Goal: Check status: Check status

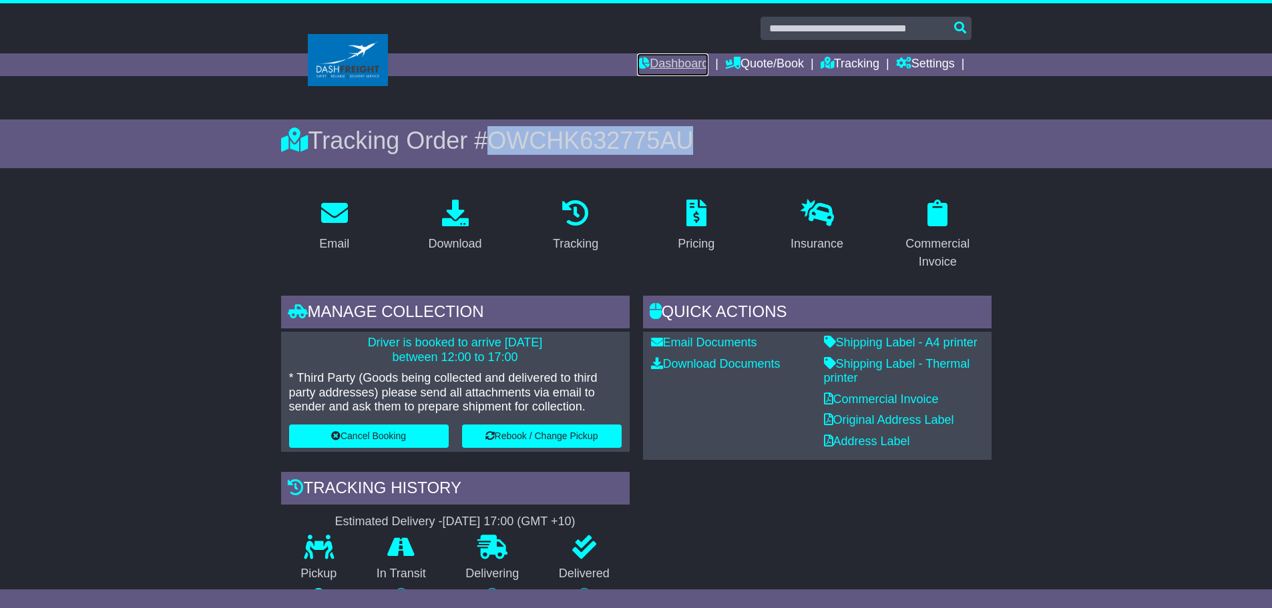
click at [686, 71] on link "Dashboard" at bounding box center [672, 64] width 71 height 23
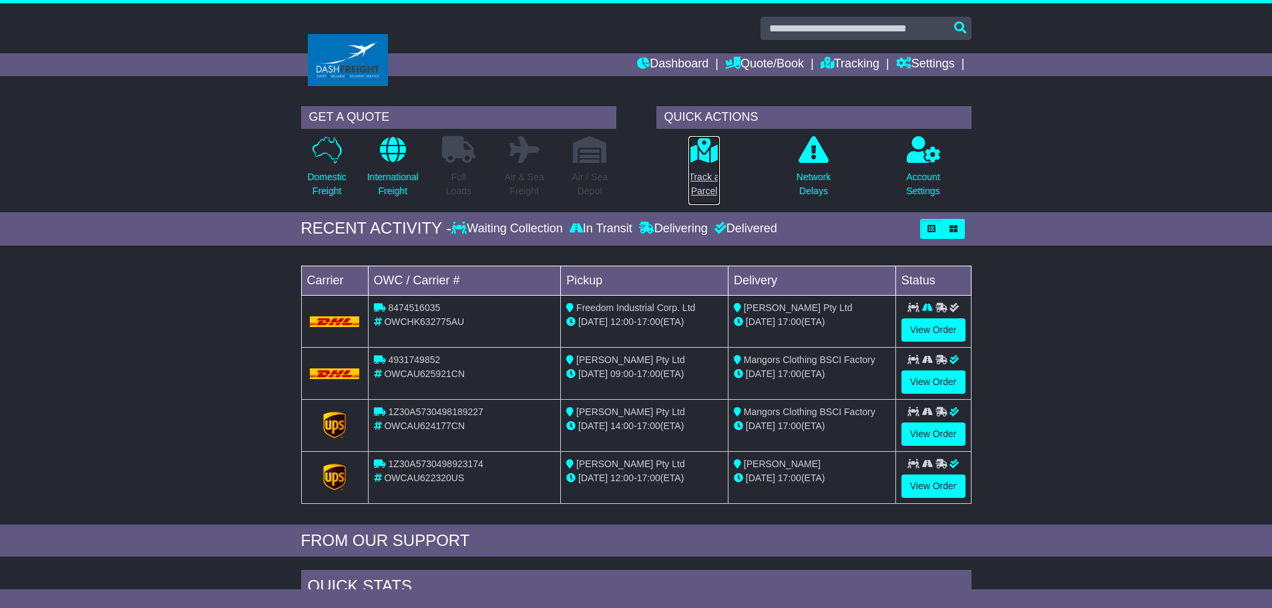
click at [710, 190] on p "Track a Parcel" at bounding box center [703, 184] width 31 height 28
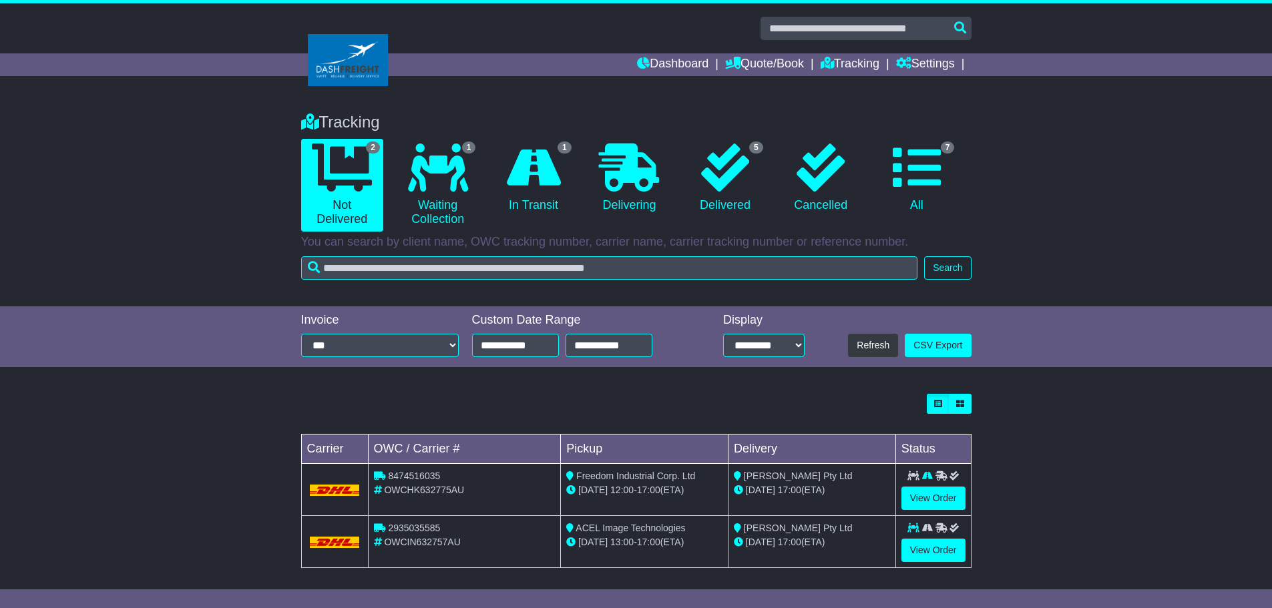
scroll to position [7, 0]
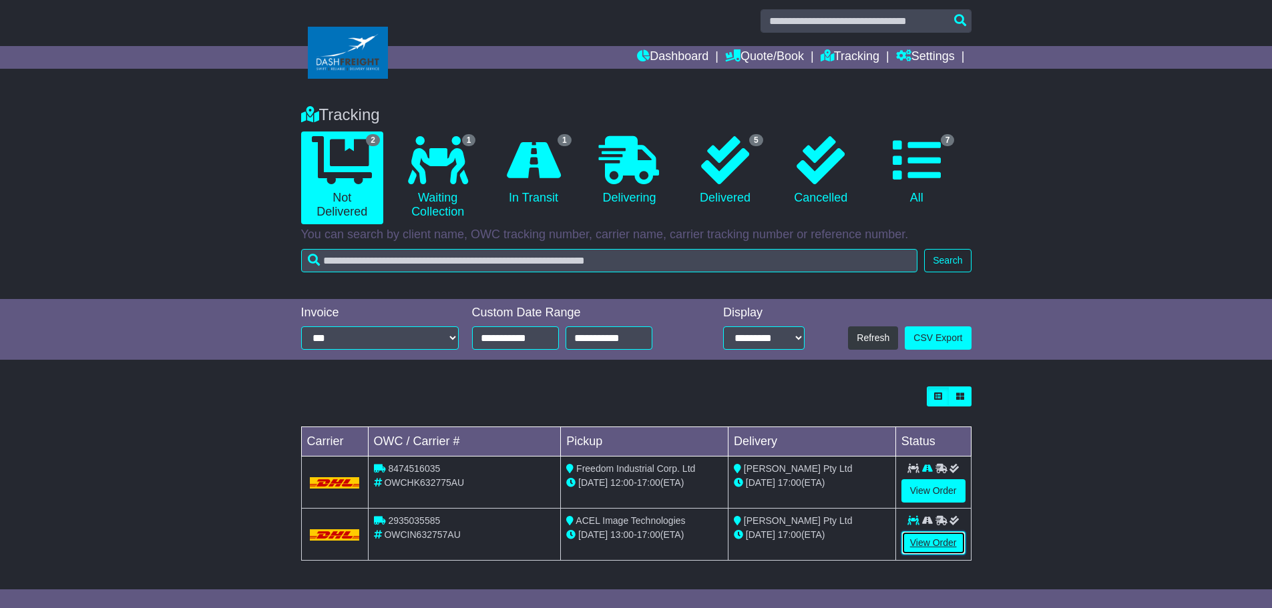
click at [927, 544] on link "View Order" at bounding box center [933, 542] width 64 height 23
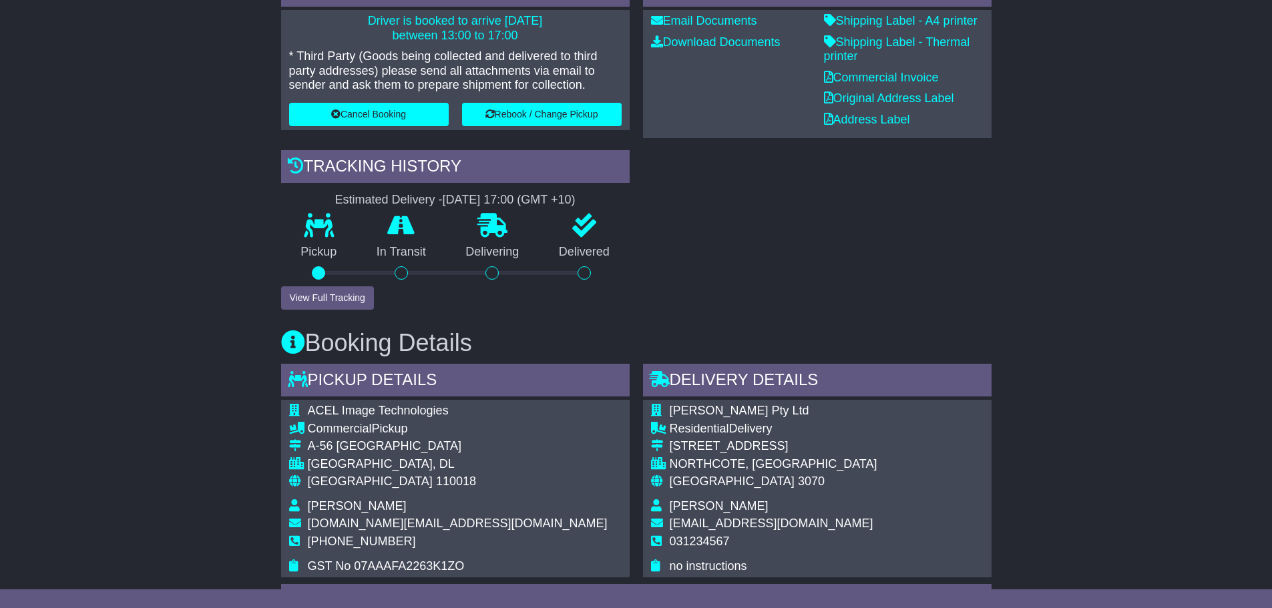
scroll to position [334, 0]
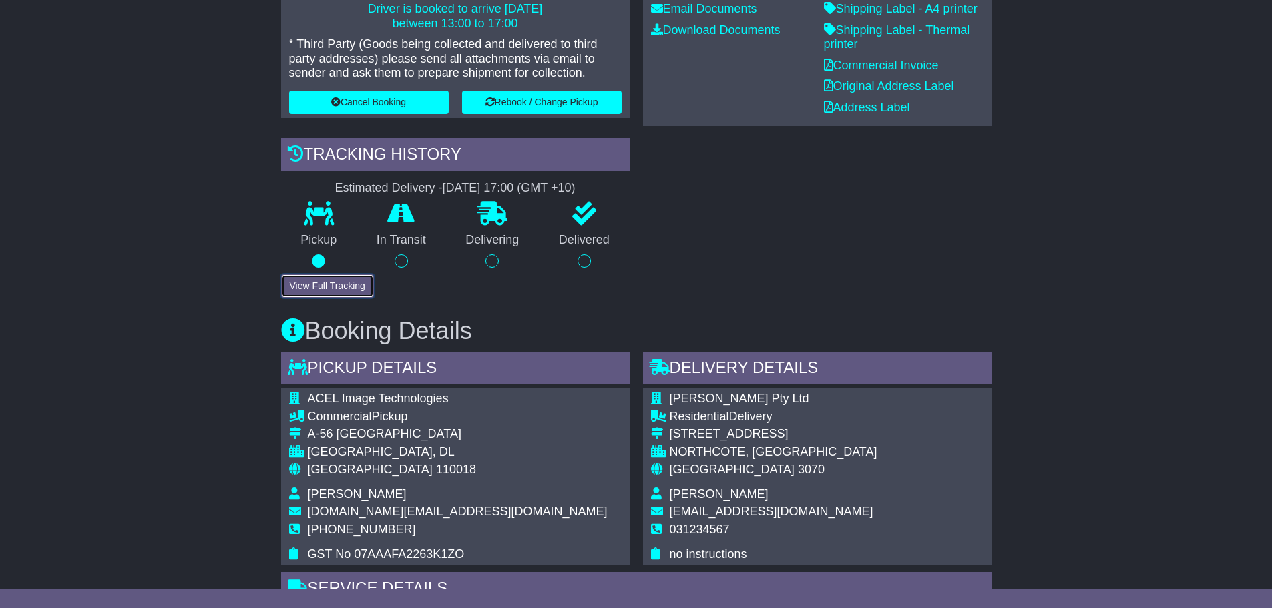
click at [330, 283] on button "View Full Tracking" at bounding box center [327, 285] width 93 height 23
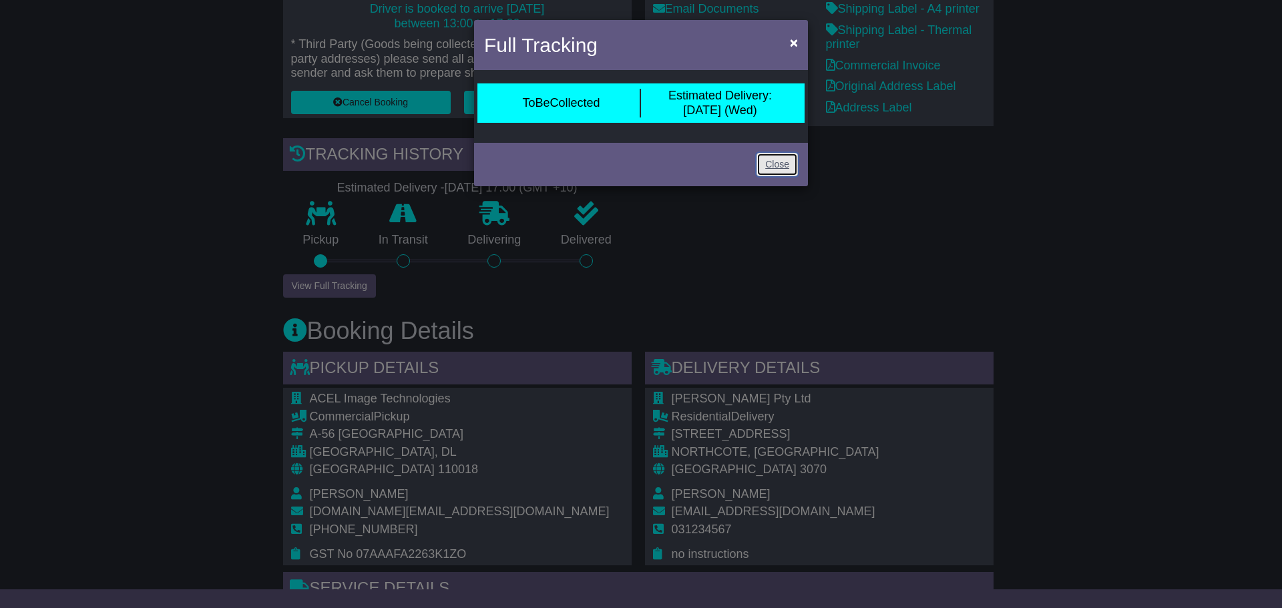
click at [779, 170] on link "Close" at bounding box center [776, 164] width 41 height 23
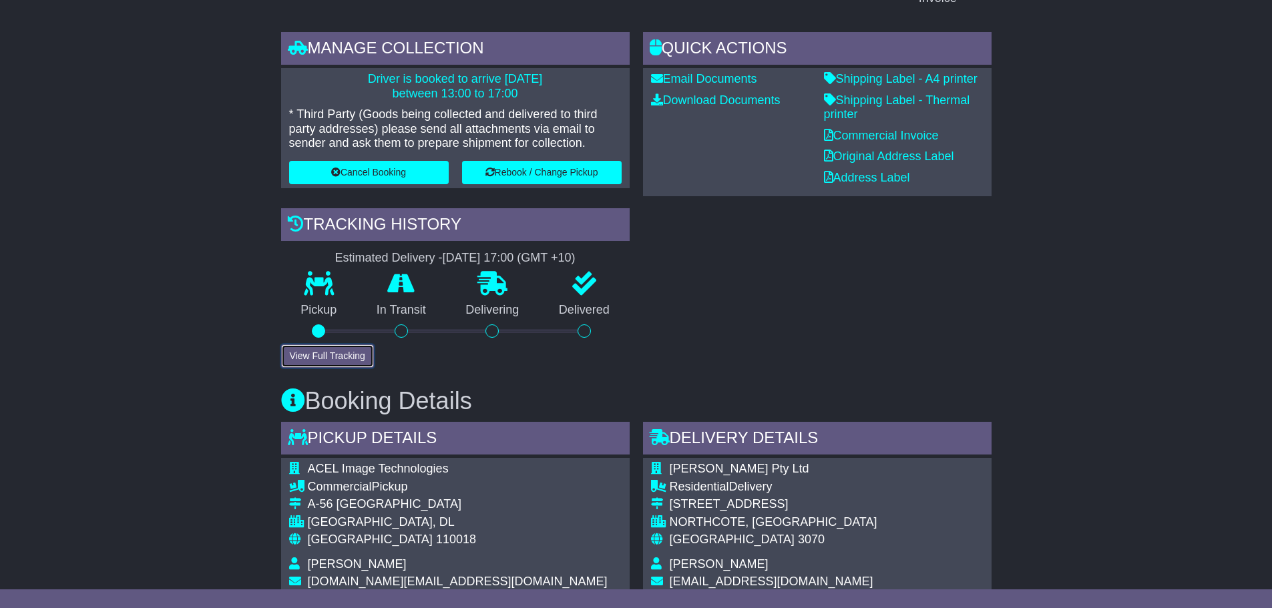
scroll to position [0, 0]
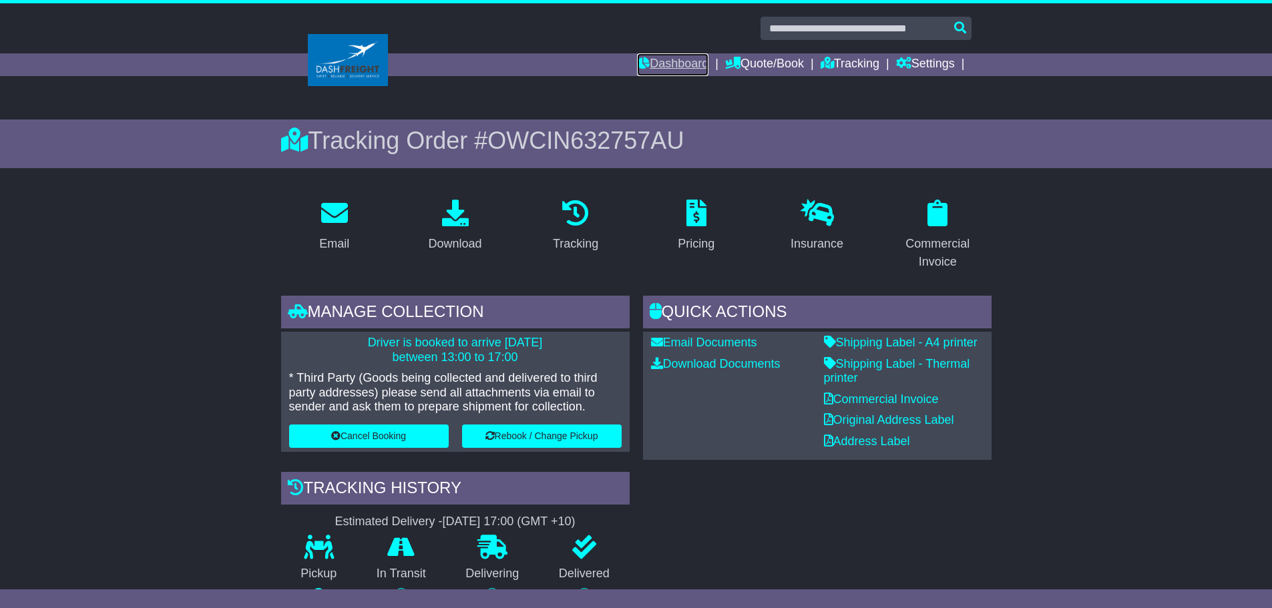
click at [679, 55] on link "Dashboard" at bounding box center [672, 64] width 71 height 23
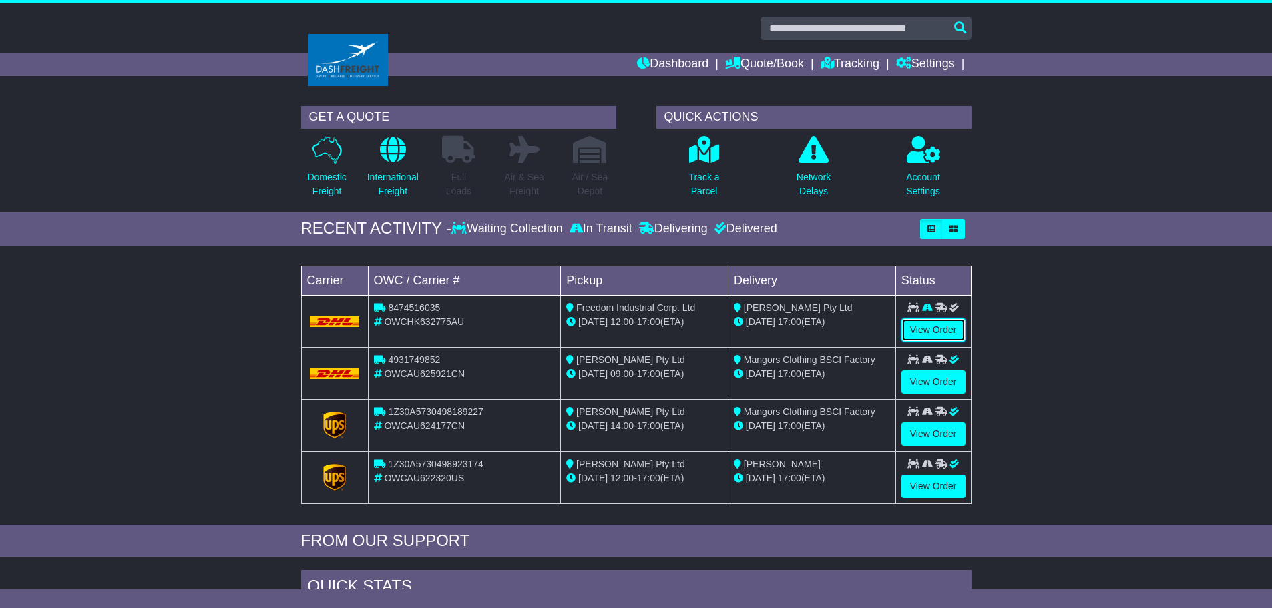
click at [925, 336] on link "View Order" at bounding box center [933, 329] width 64 height 23
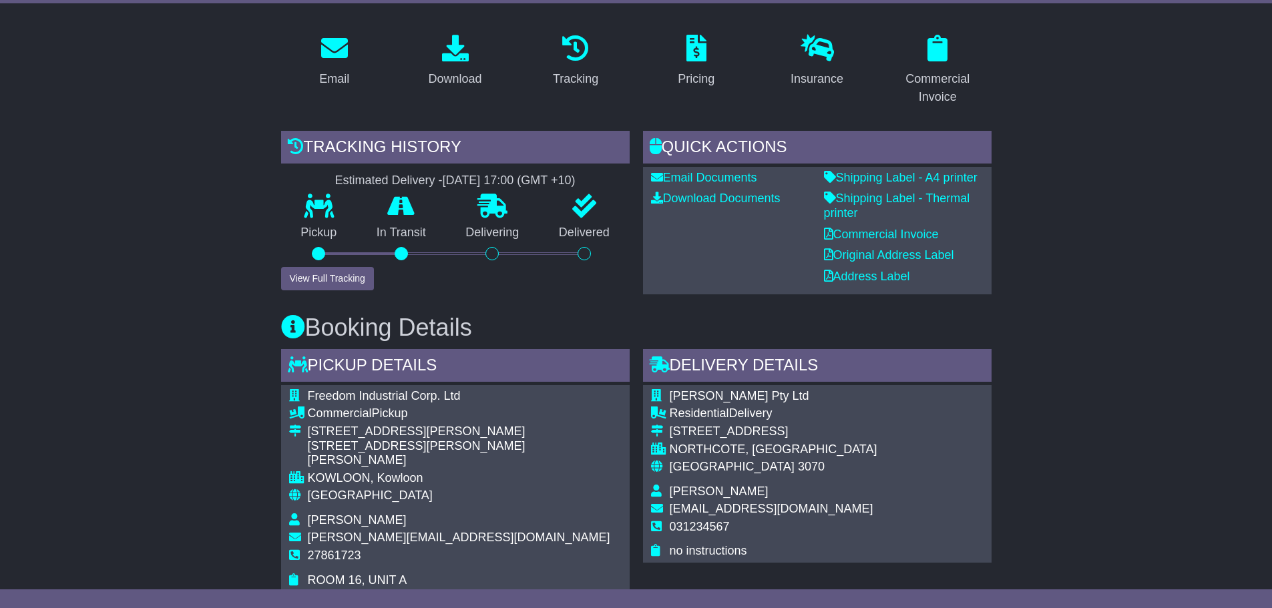
scroll to position [200, 0]
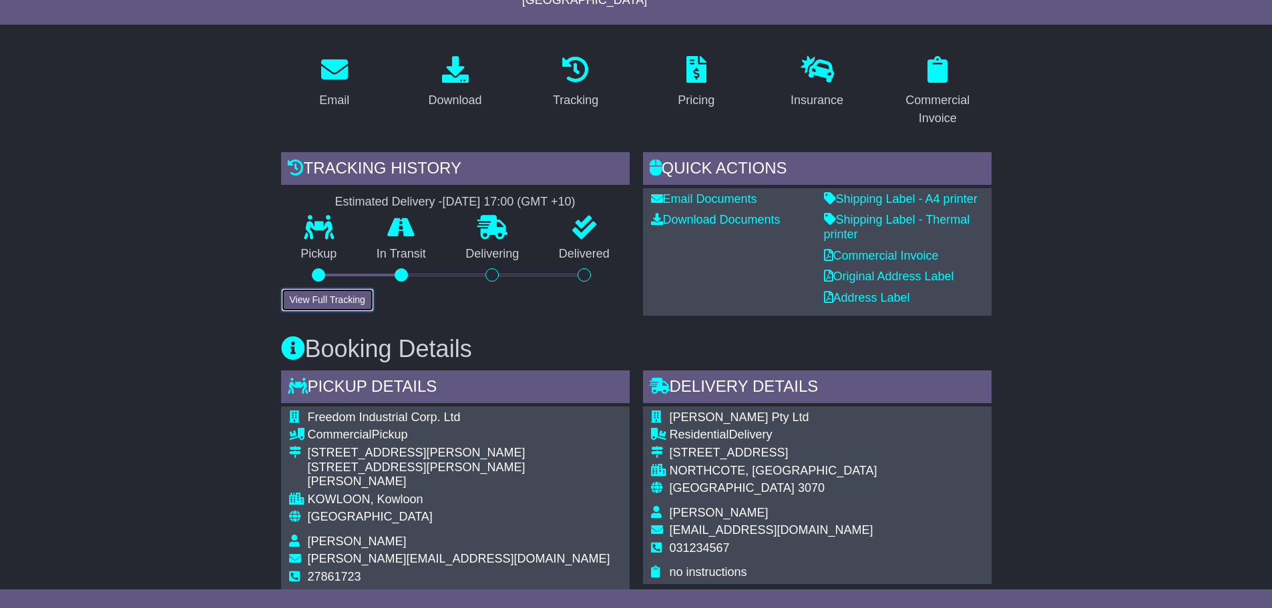
click at [336, 292] on button "View Full Tracking" at bounding box center [327, 299] width 93 height 23
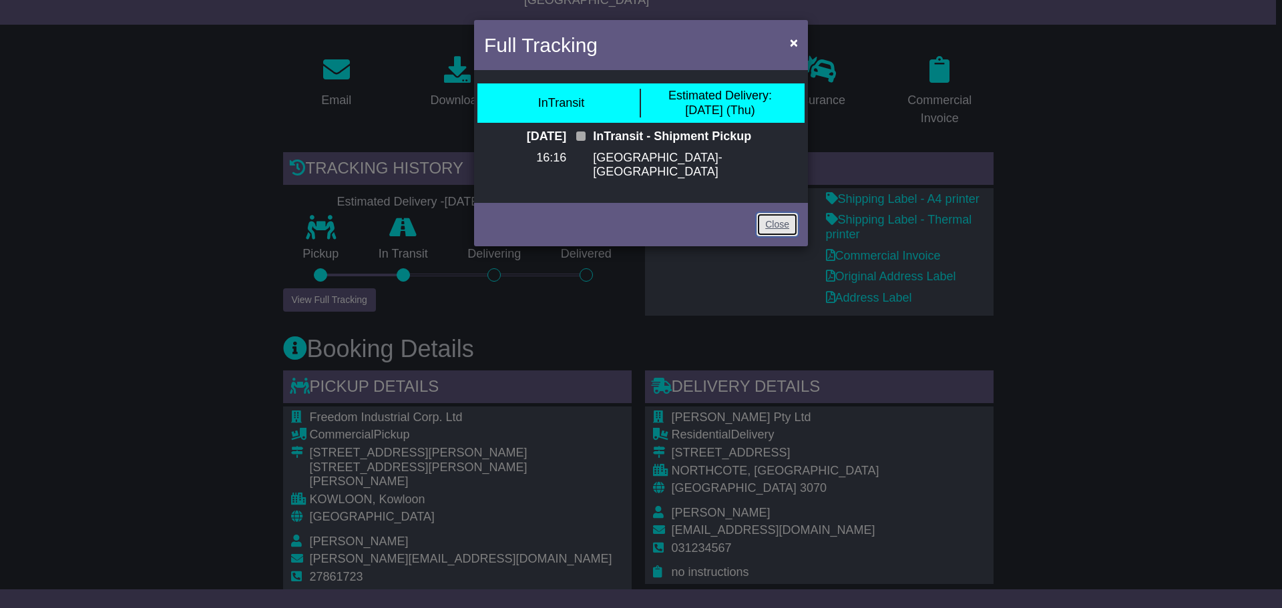
click at [771, 222] on link "Close" at bounding box center [776, 224] width 41 height 23
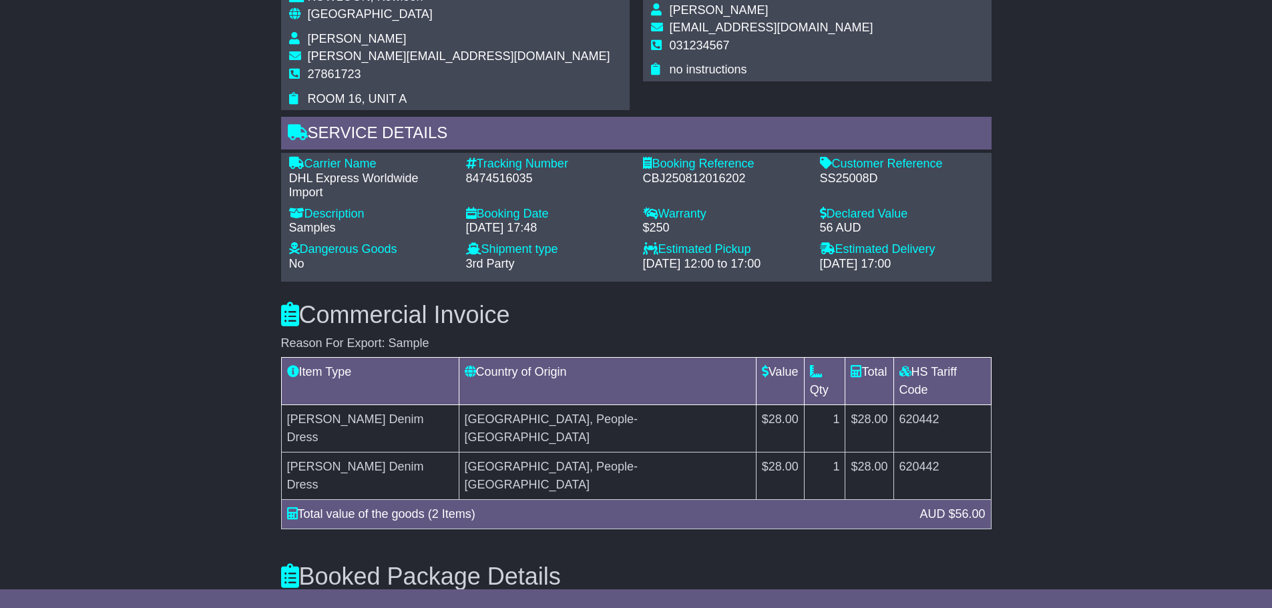
scroll to position [734, 0]
